Goal: Find specific page/section: Find specific page/section

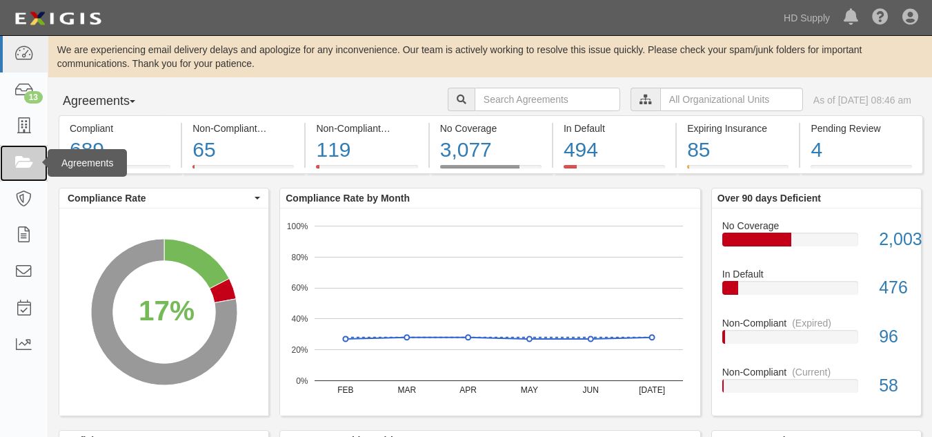
click at [26, 164] on icon at bounding box center [23, 163] width 19 height 16
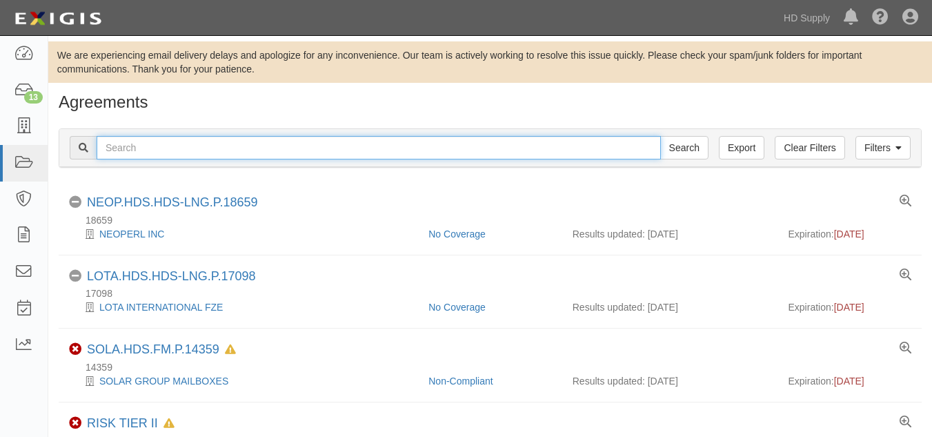
click at [206, 141] on input "text" at bounding box center [379, 147] width 564 height 23
type input "TNZ services LLC"
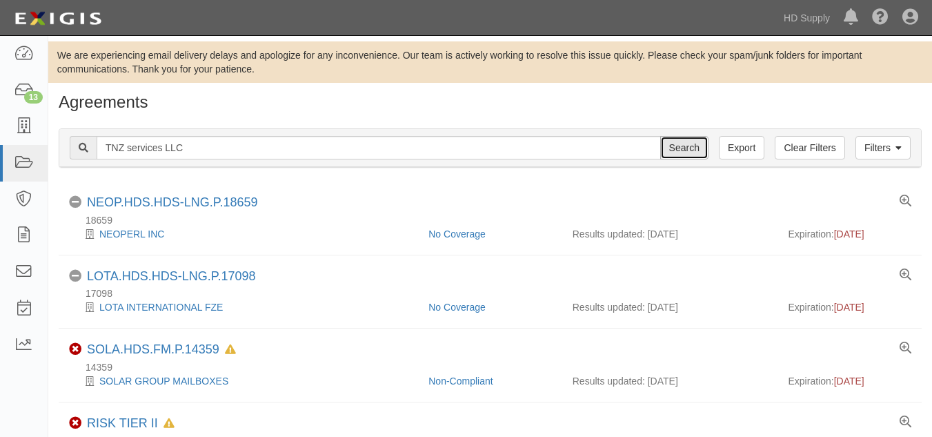
click at [672, 140] on input "Search" at bounding box center [684, 147] width 48 height 23
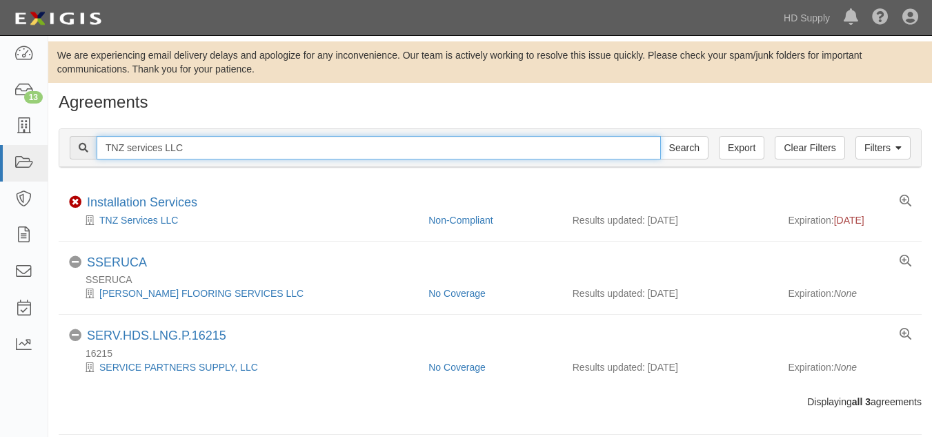
click at [418, 155] on input "TNZ services LLC" at bounding box center [379, 147] width 564 height 23
type input "T"
click at [130, 141] on input "text" at bounding box center [379, 147] width 564 height 23
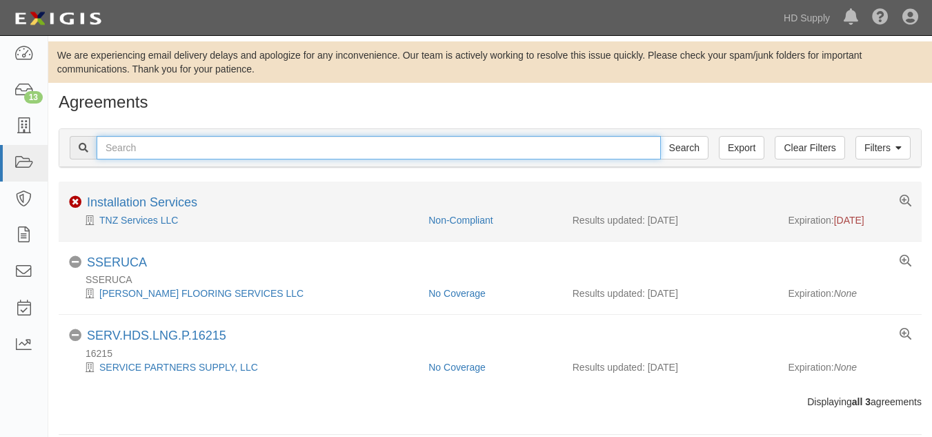
type input "Fisher Critical Services, LLC"
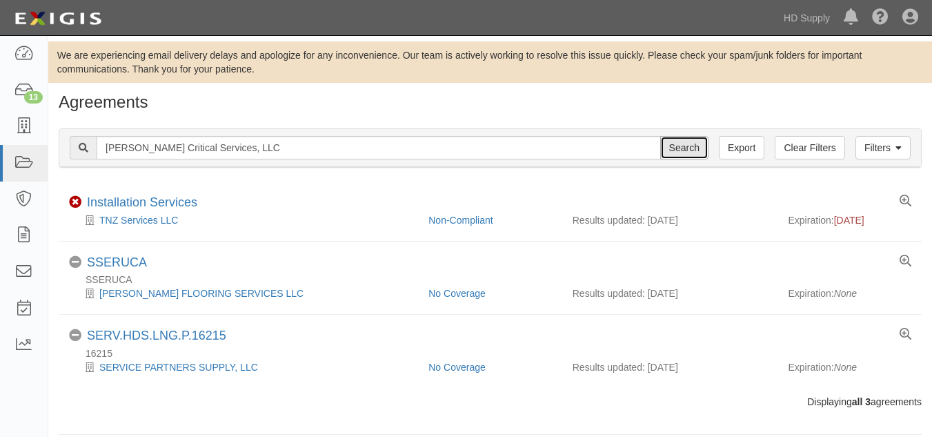
click at [680, 159] on input "Search" at bounding box center [684, 147] width 48 height 23
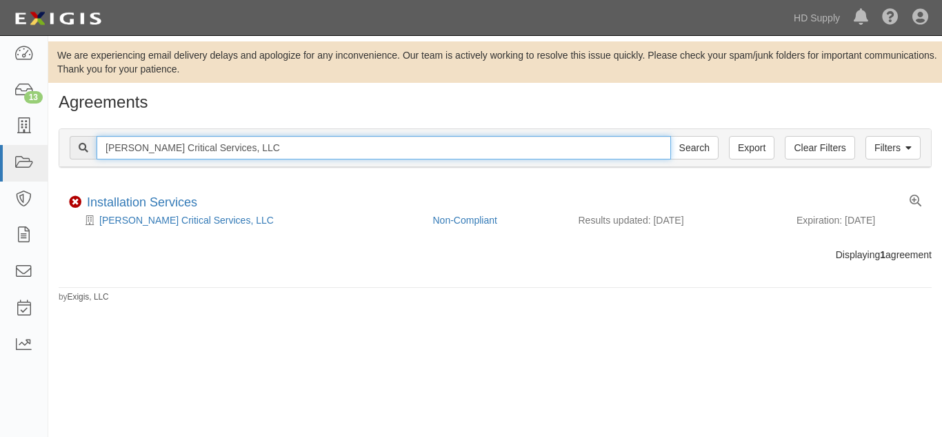
click at [275, 154] on input "Fisher Critical Services, LLC" at bounding box center [384, 147] width 574 height 23
type input "F"
click at [193, 152] on input "text" at bounding box center [384, 147] width 574 height 23
type input "TNZ services LLC"
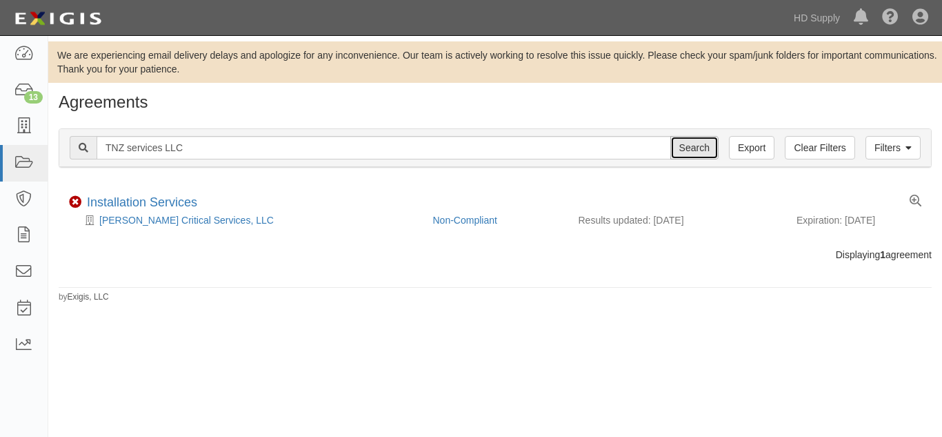
click at [686, 137] on input "Search" at bounding box center [694, 147] width 48 height 23
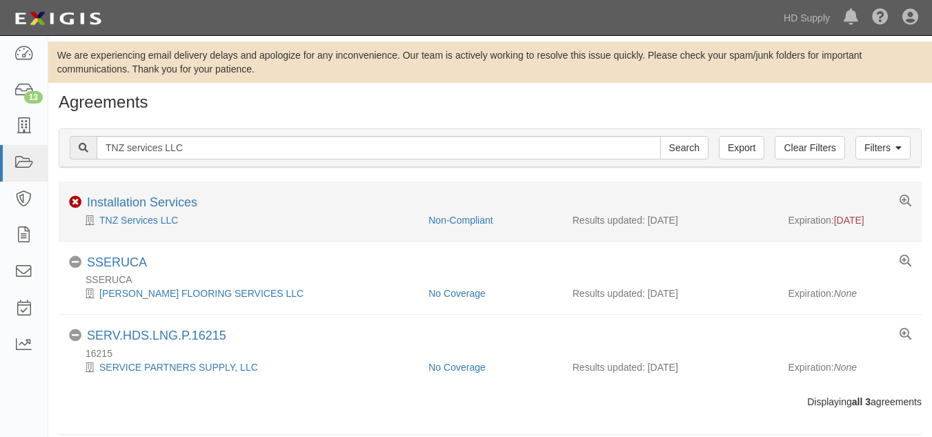
click at [234, 213] on div "TNZ Services LLC" at bounding box center [243, 220] width 349 height 14
click at [201, 197] on div "Non-Compliant Installation Services" at bounding box center [490, 203] width 863 height 17
click at [226, 213] on div "TNZ Services LLC" at bounding box center [243, 220] width 349 height 14
click at [140, 201] on link "Installation Services" at bounding box center [142, 202] width 110 height 14
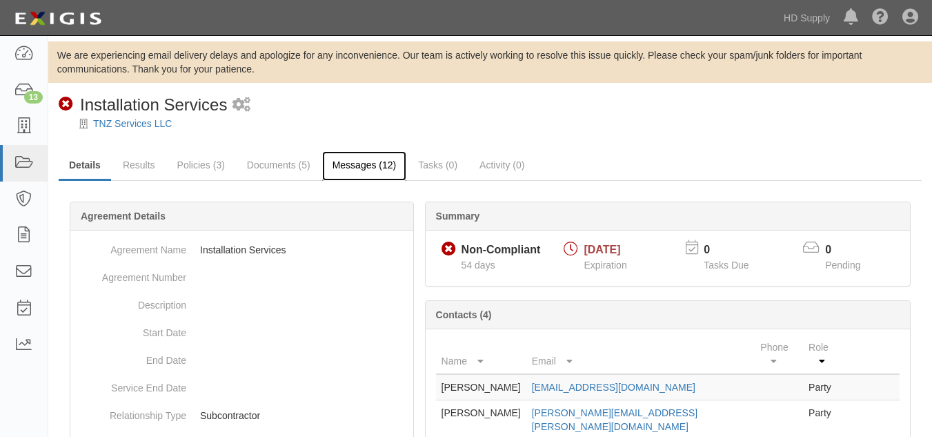
click at [362, 155] on link "Messages (12)" at bounding box center [364, 166] width 85 height 30
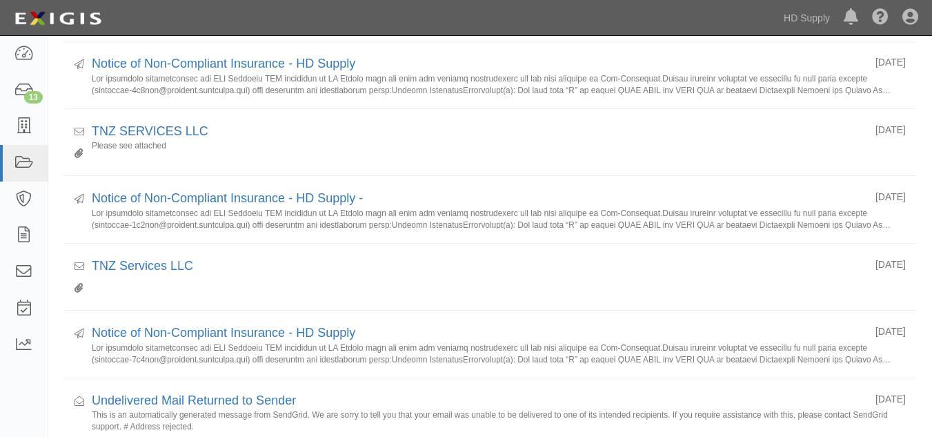
scroll to position [492, 0]
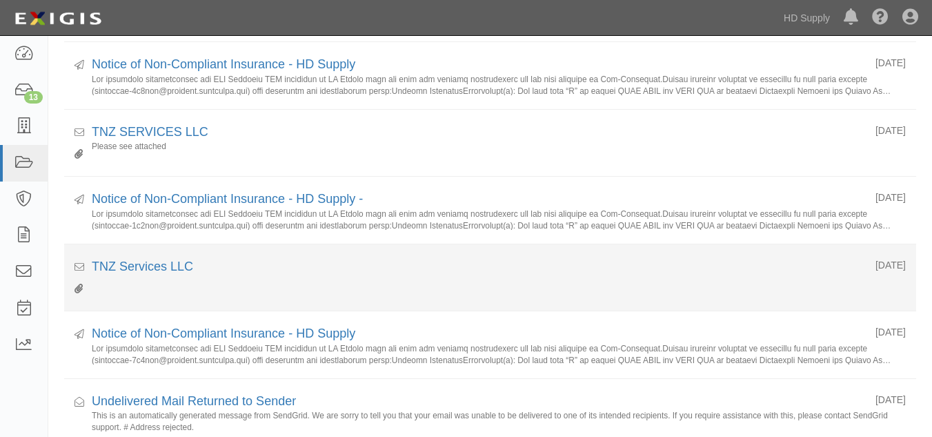
click at [399, 298] on li "Received [DATE] TNZ Services LLC" at bounding box center [490, 278] width 852 height 68
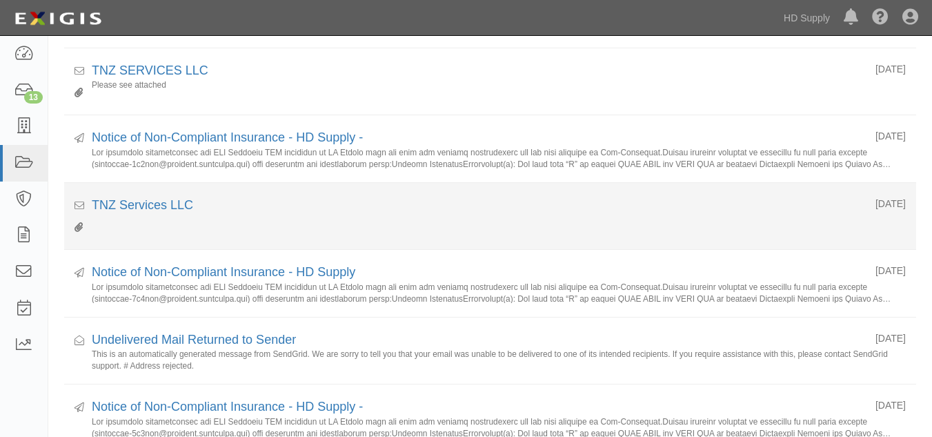
scroll to position [530, 0]
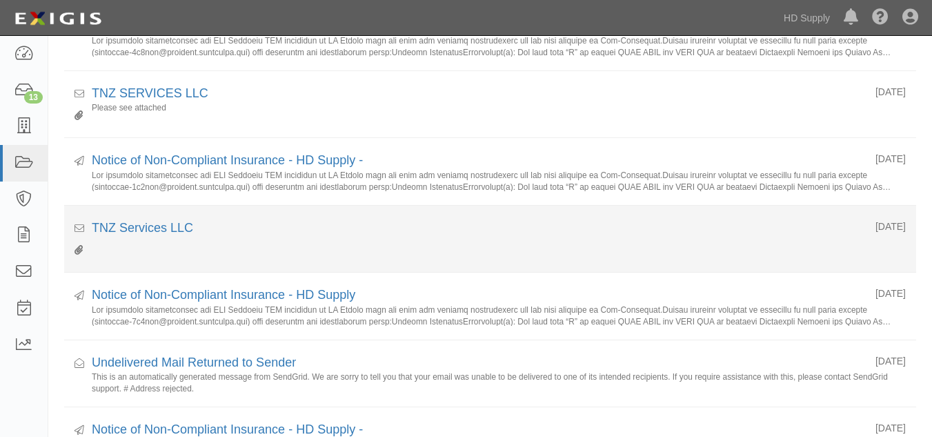
click at [388, 246] on small at bounding box center [499, 247] width 814 height 21
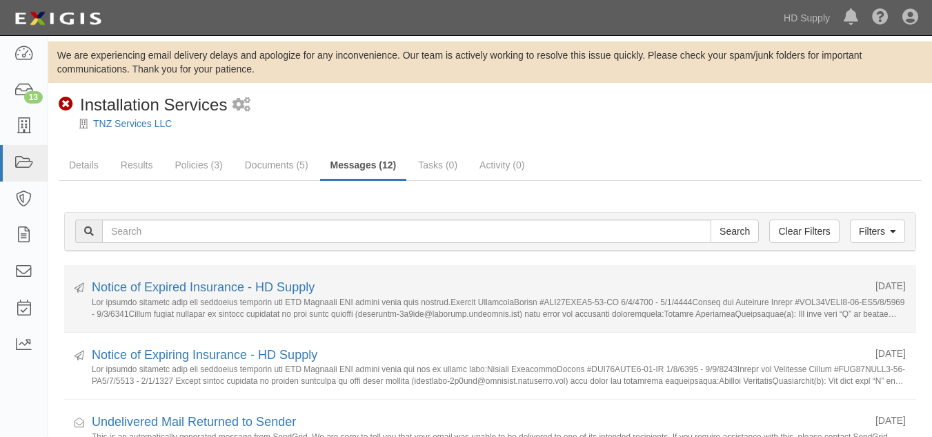
scroll to position [1, 0]
